Goal: Task Accomplishment & Management: Use online tool/utility

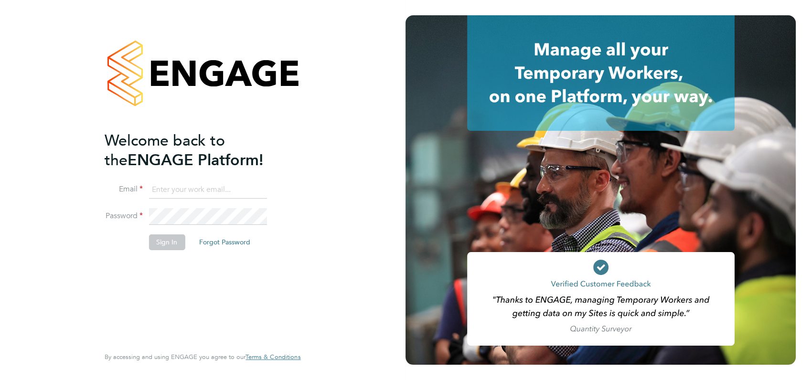
type input "[PERSON_NAME][EMAIL_ADDRESS][DOMAIN_NAME]"
click at [204, 286] on div "Welcome back to the ENGAGE Platform! Email angela@class1personnel.com Password …" at bounding box center [198, 238] width 186 height 214
click at [165, 245] on button "Sign In" at bounding box center [167, 242] width 36 height 15
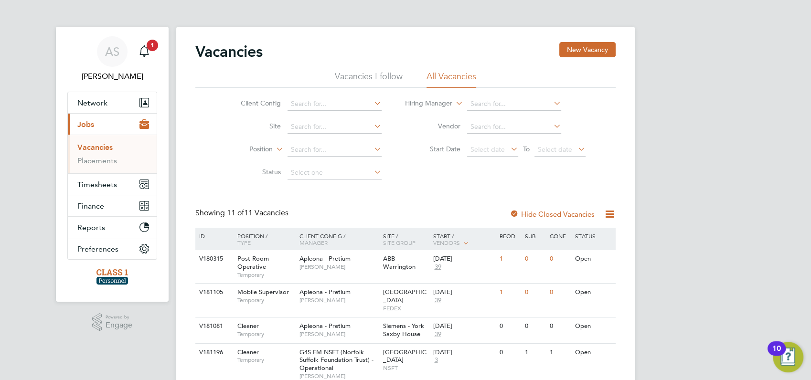
click at [86, 124] on span "Jobs" at bounding box center [85, 124] width 17 height 9
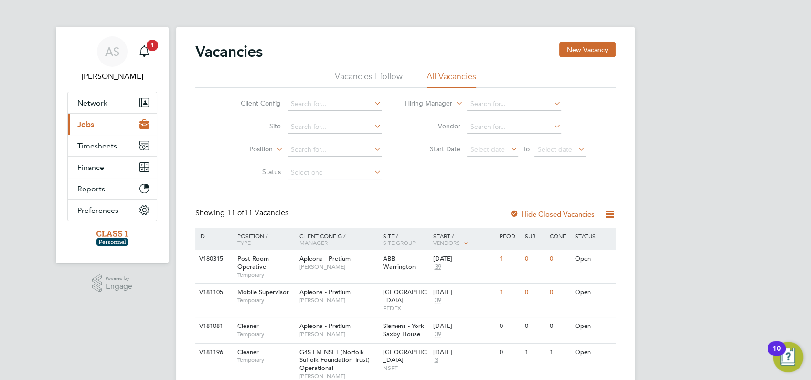
click at [86, 124] on span "Jobs" at bounding box center [85, 124] width 17 height 9
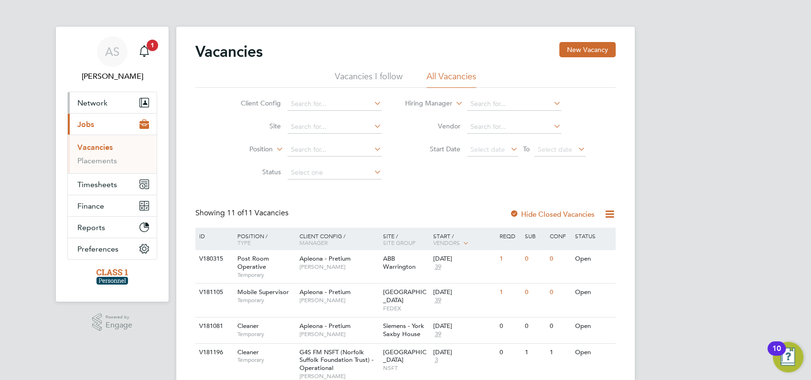
click at [90, 103] on span "Network" at bounding box center [92, 102] width 30 height 9
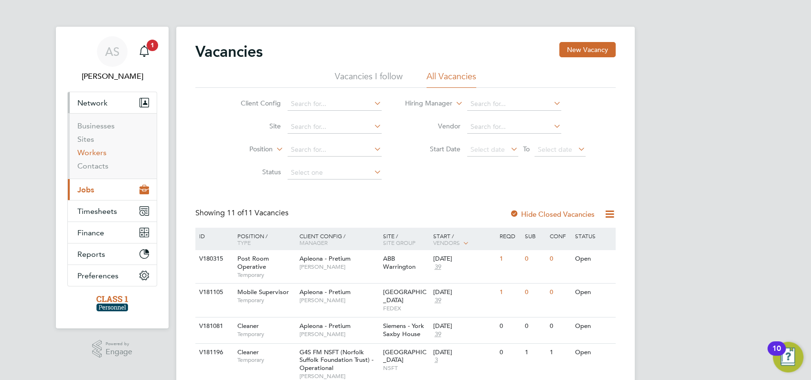
click at [92, 151] on link "Workers" at bounding box center [91, 152] width 29 height 9
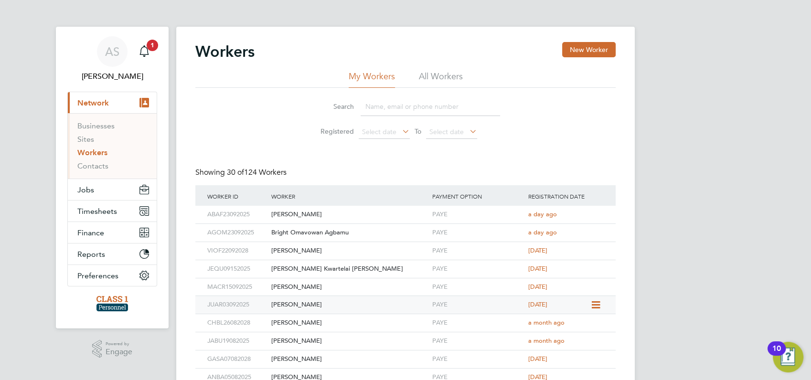
click at [594, 304] on icon at bounding box center [595, 305] width 10 height 11
click at [574, 327] on li "Invite Worker" at bounding box center [573, 327] width 53 height 13
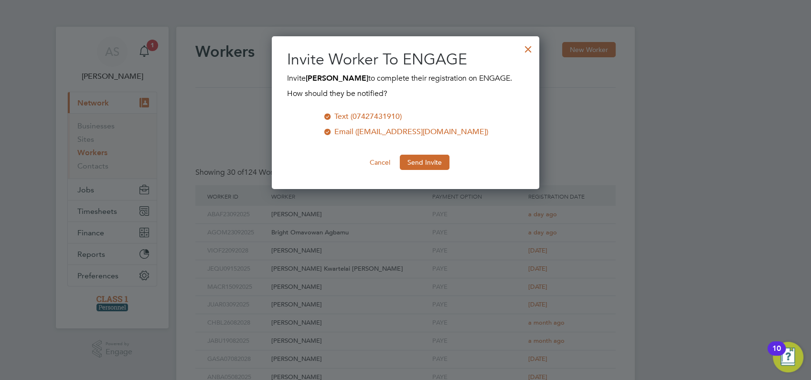
scroll to position [153, 268]
click at [417, 162] on button "Send Invite" at bounding box center [425, 162] width 50 height 15
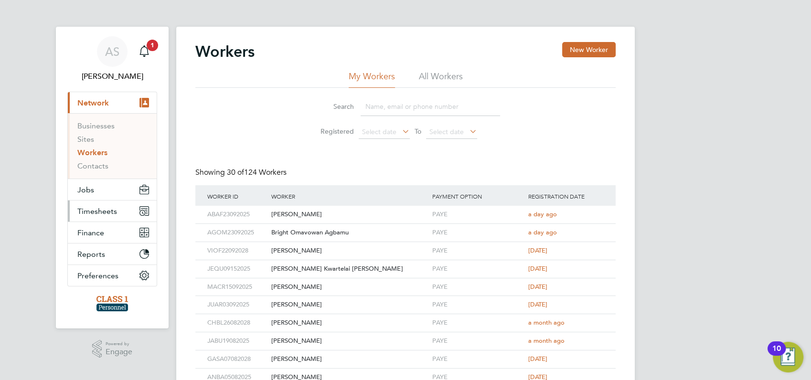
click at [100, 210] on span "Timesheets" at bounding box center [97, 211] width 40 height 9
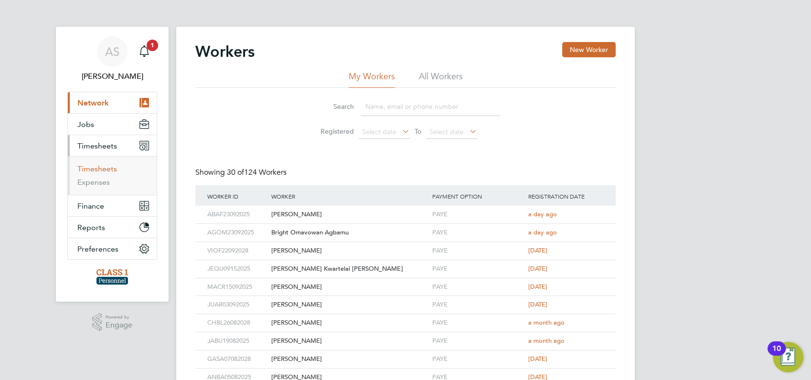
click at [99, 168] on link "Timesheets" at bounding box center [97, 168] width 40 height 9
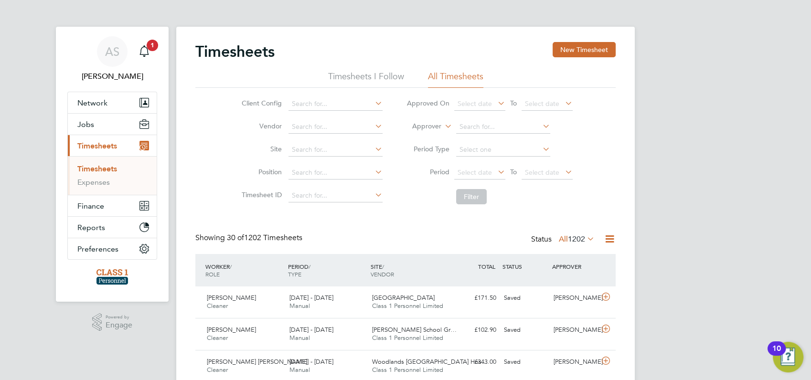
click at [598, 49] on button "New Timesheet" at bounding box center [584, 49] width 63 height 15
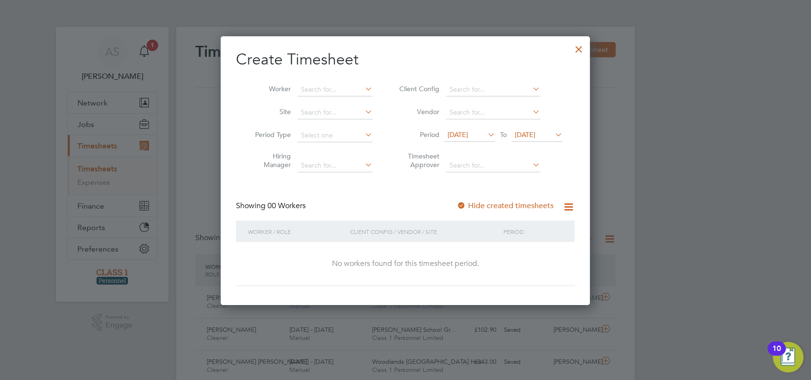
click at [468, 133] on span "[DATE]" at bounding box center [458, 134] width 21 height 9
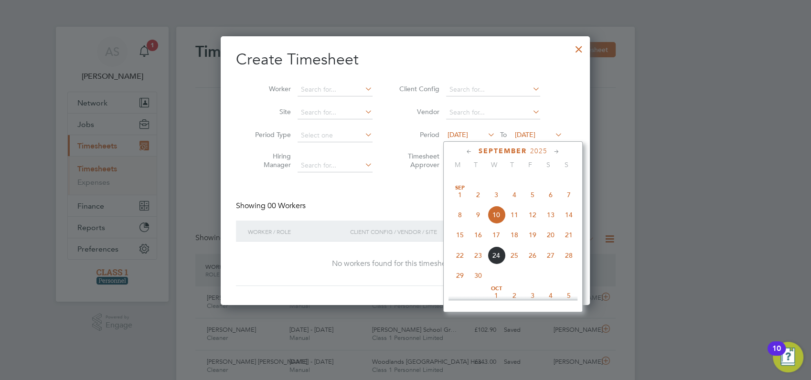
click at [461, 265] on span "22" at bounding box center [460, 256] width 18 height 18
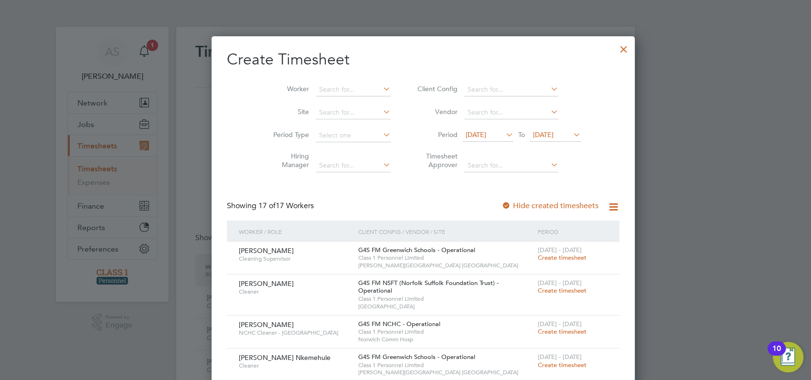
click at [571, 137] on icon at bounding box center [571, 134] width 0 height 13
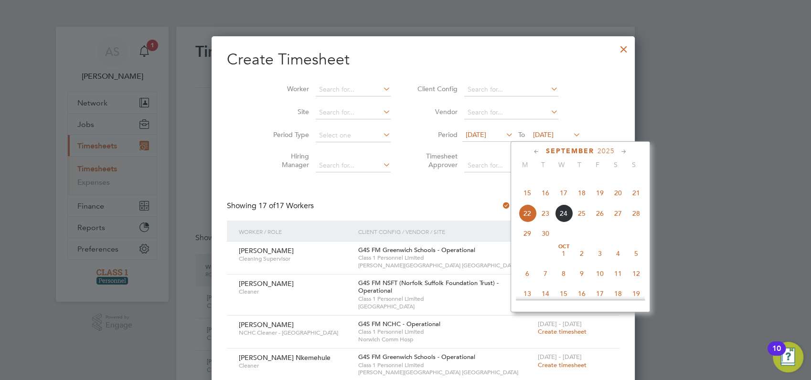
click at [639, 223] on span "28" at bounding box center [636, 213] width 18 height 18
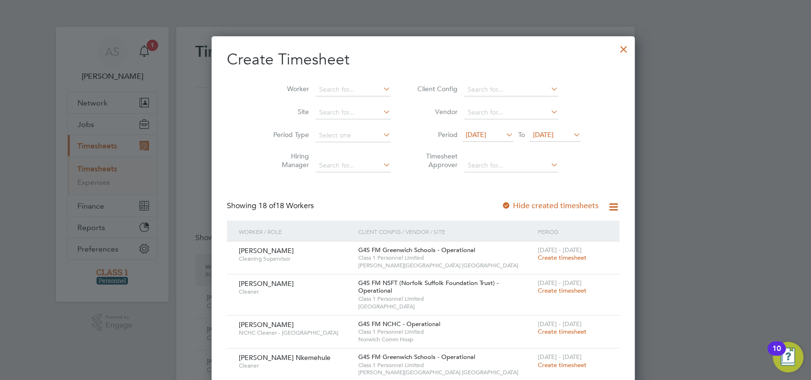
click at [701, 173] on div at bounding box center [405, 190] width 811 height 380
click at [615, 51] on div at bounding box center [623, 46] width 17 height 17
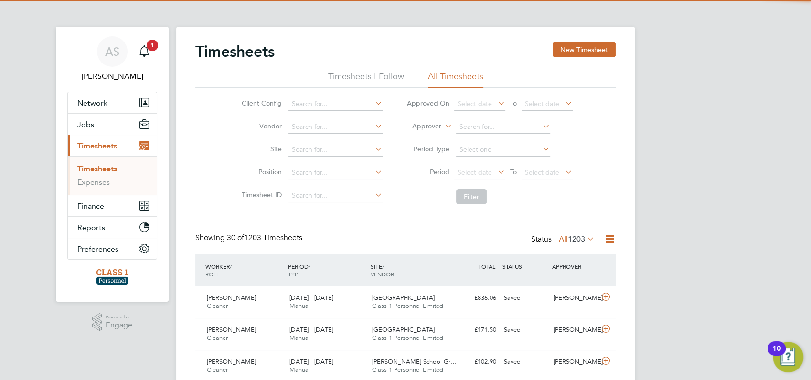
scroll to position [24, 83]
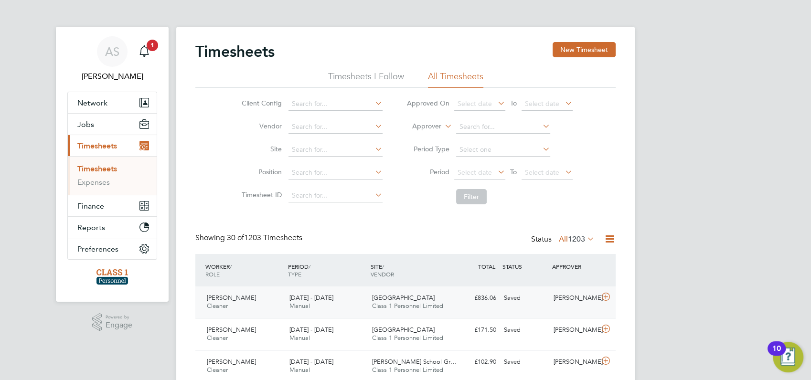
click at [224, 297] on span "[PERSON_NAME]" at bounding box center [231, 298] width 49 height 8
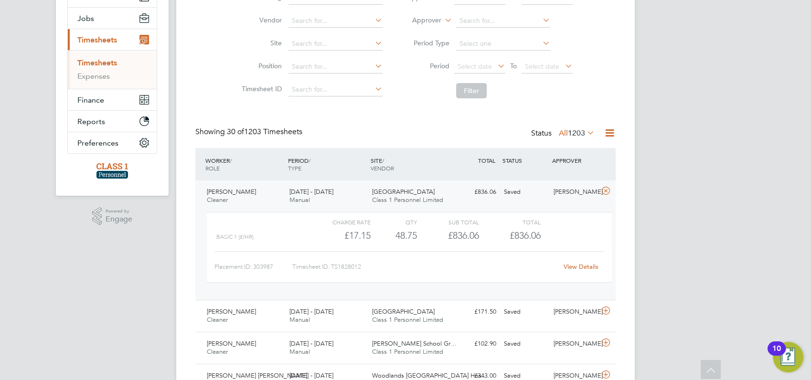
click at [581, 268] on link "View Details" at bounding box center [581, 267] width 35 height 8
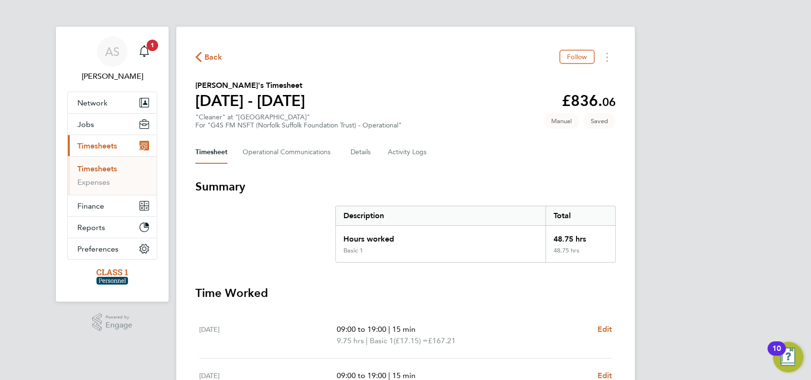
click at [671, 238] on div "AS [PERSON_NAME] Notifications 1 Applications: Network Businesses Sites Workers…" at bounding box center [405, 349] width 811 height 698
click at [199, 55] on icon "button" at bounding box center [198, 57] width 6 height 10
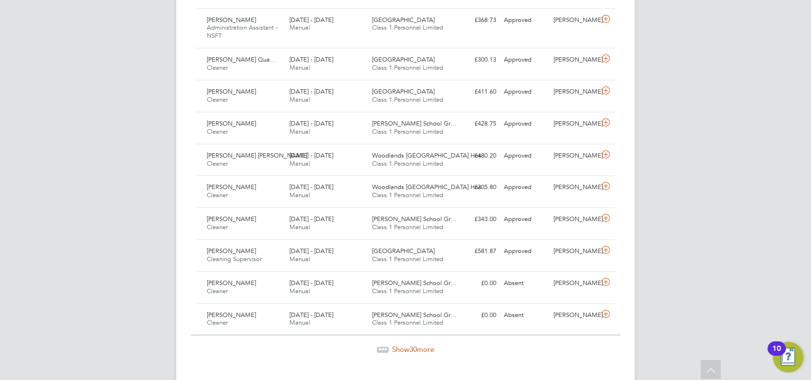
drag, startPoint x: 674, startPoint y: 88, endPoint x: 150, endPoint y: 289, distance: 561.0
